Goal: Task Accomplishment & Management: Use online tool/utility

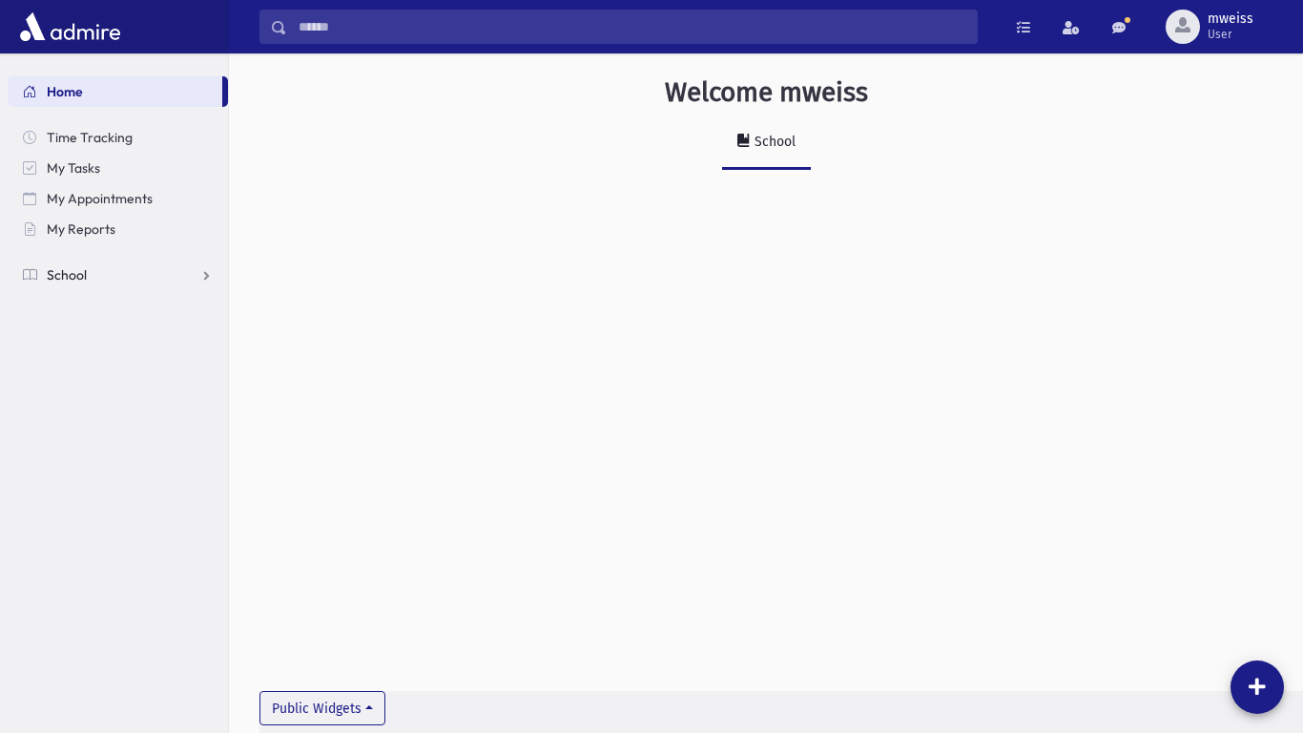
click at [187, 287] on link "School" at bounding box center [118, 274] width 220 height 31
click at [114, 338] on span "Attendance" at bounding box center [92, 335] width 71 height 17
click at [99, 368] on span "Entry" at bounding box center [88, 366] width 32 height 17
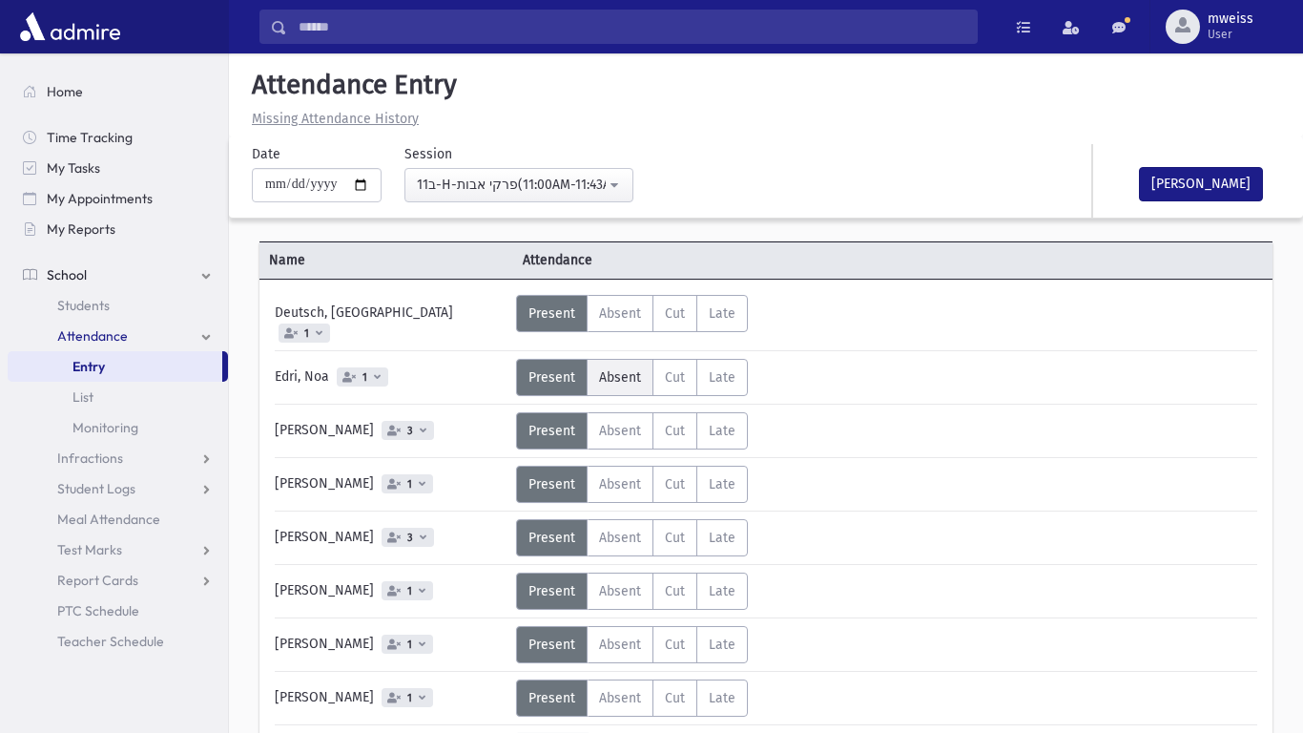
click at [616, 369] on span "Absent" at bounding box center [620, 377] width 42 height 16
click at [628, 529] on span "Absent" at bounding box center [620, 537] width 42 height 16
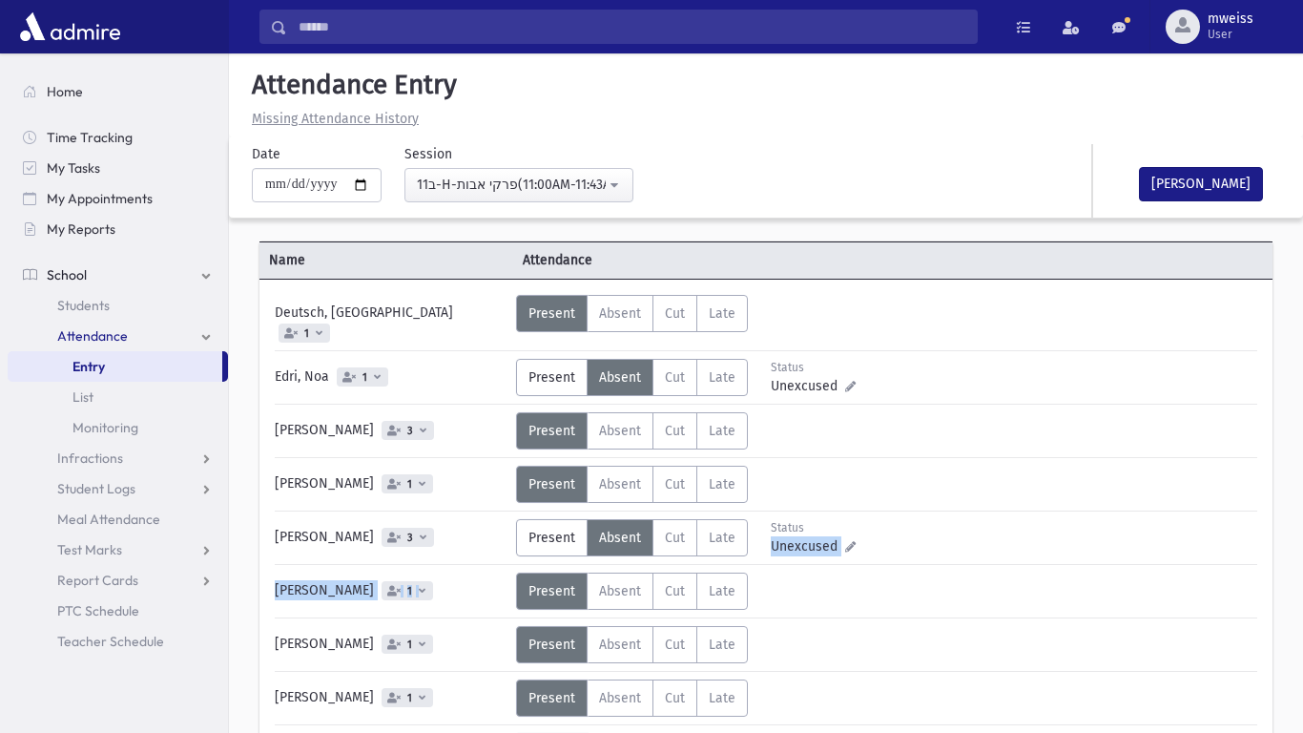
drag, startPoint x: 1302, startPoint y: 524, endPoint x: 1297, endPoint y: 563, distance: 39.4
click at [1297, 563] on html "Search Results Students" at bounding box center [651, 366] width 1303 height 733
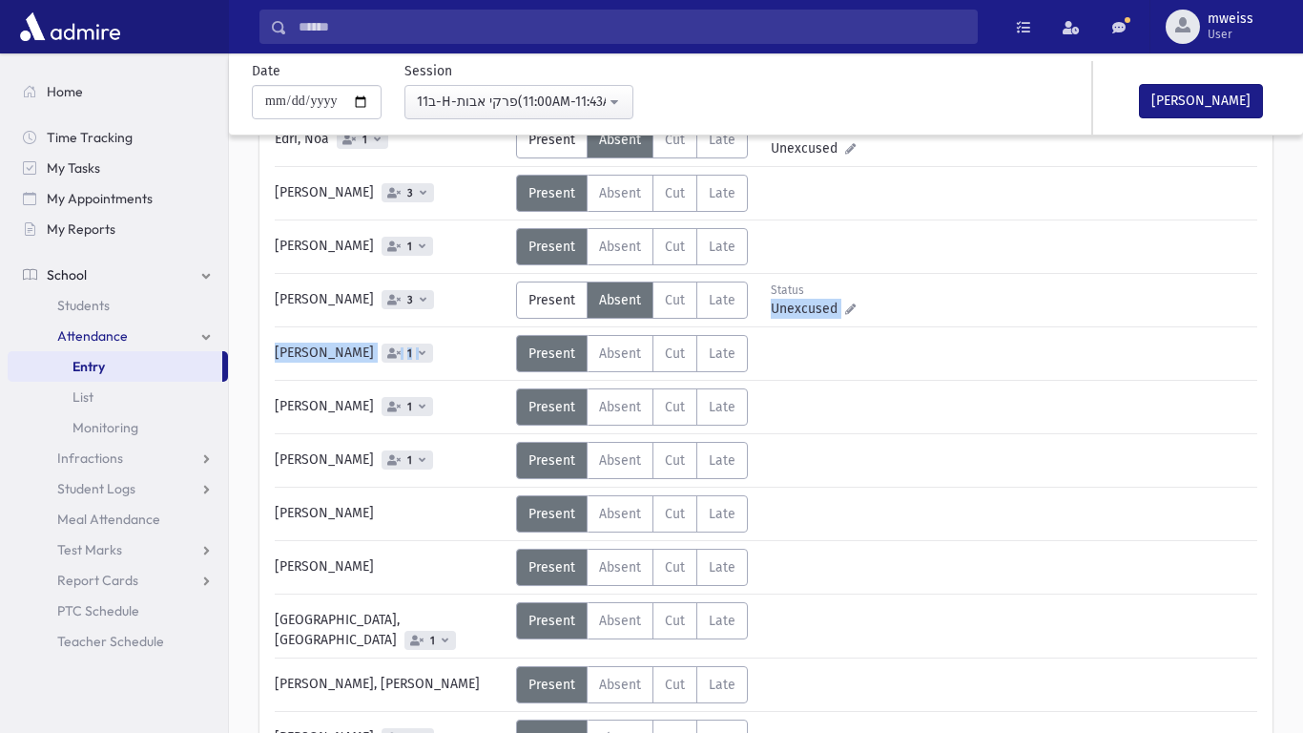
scroll to position [244, 0]
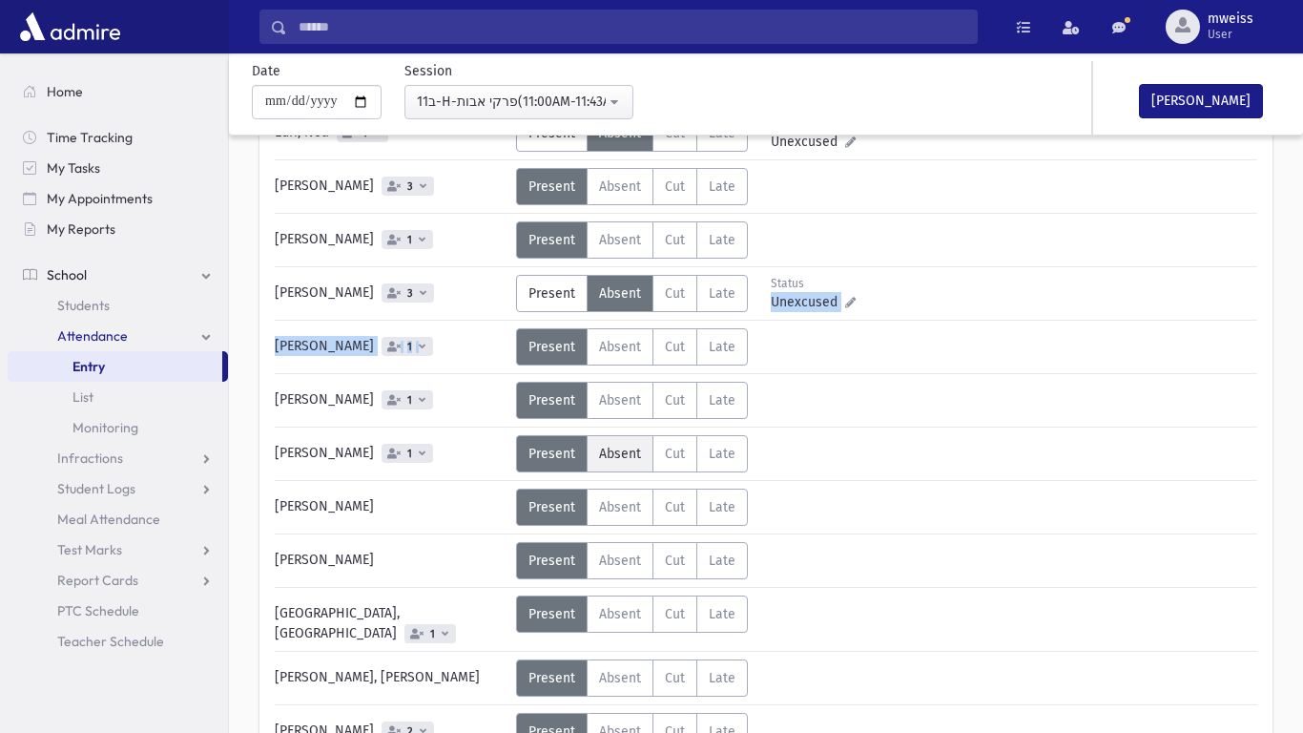
click at [600, 445] on span "Absent" at bounding box center [620, 453] width 42 height 16
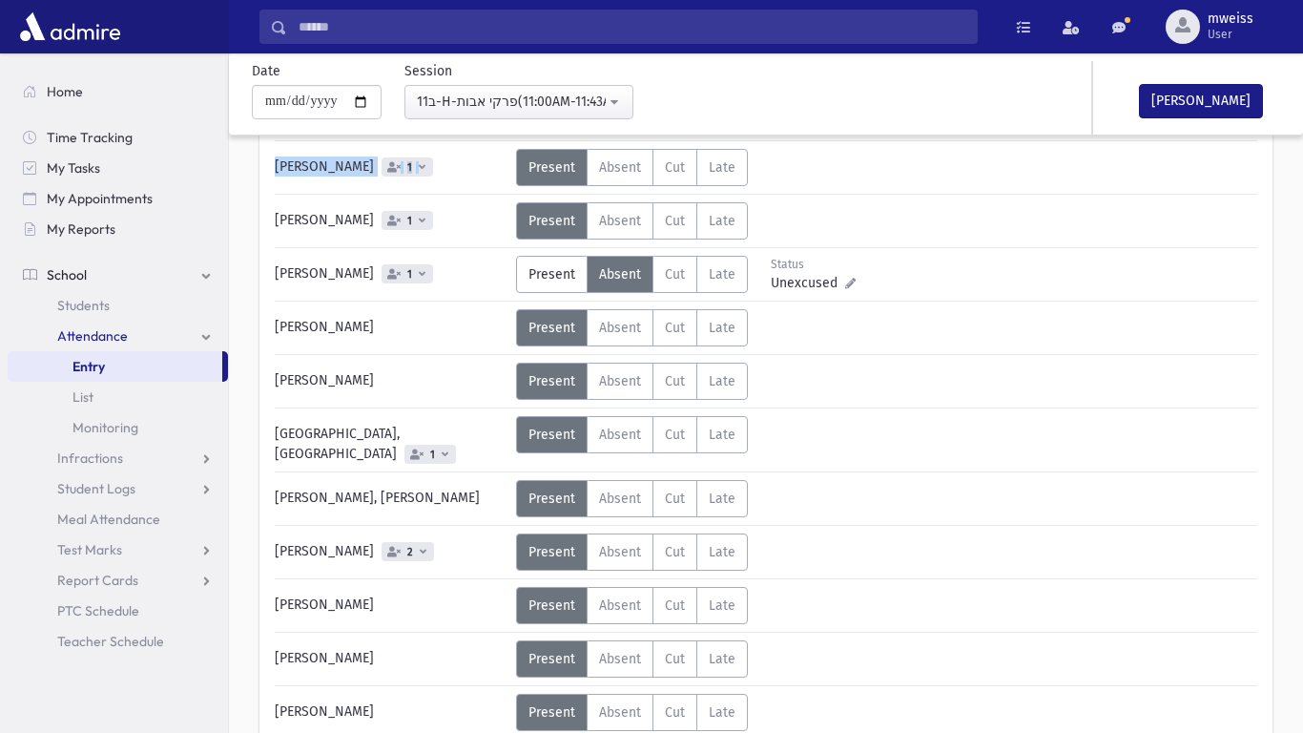
scroll to position [425, 0]
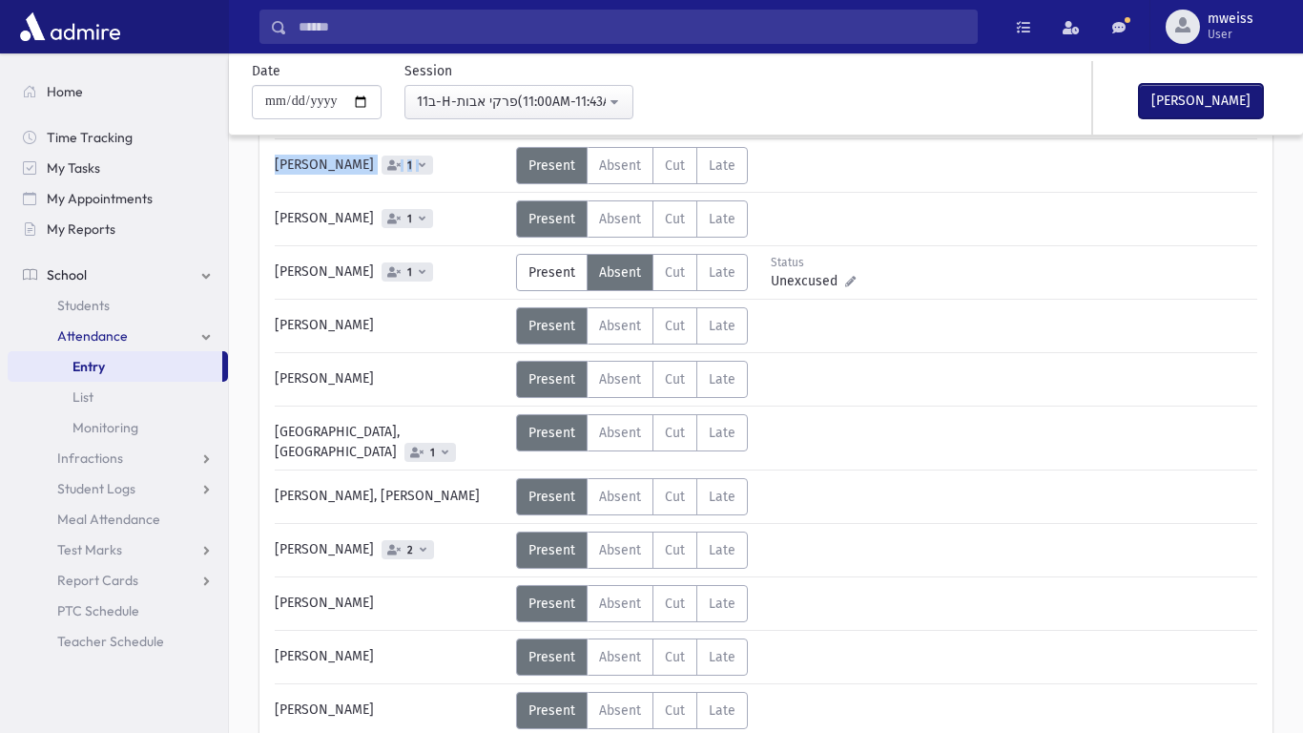
click at [1205, 112] on button "Mark Done" at bounding box center [1201, 101] width 124 height 34
